Goal: Task Accomplishment & Management: Manage account settings

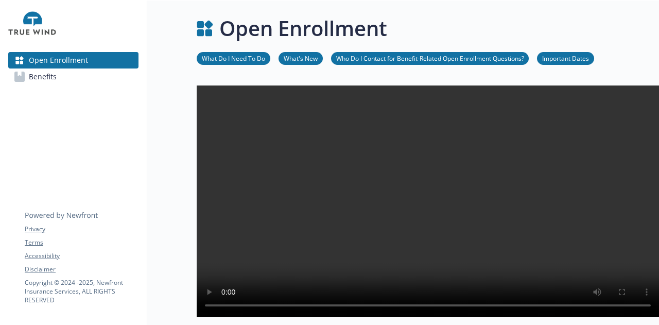
scroll to position [582, 8]
